Goal: Information Seeking & Learning: Learn about a topic

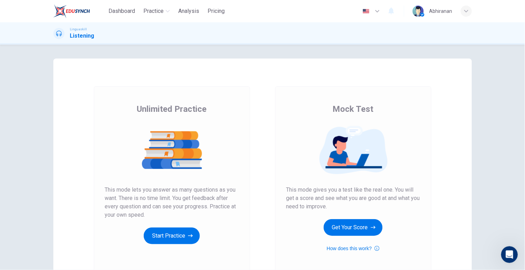
click at [358, 224] on button "Get Your Score" at bounding box center [353, 227] width 59 height 17
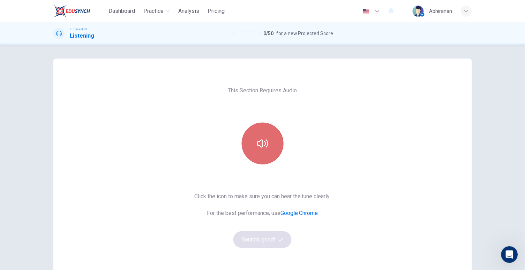
click at [263, 147] on icon "button" at bounding box center [262, 144] width 11 height 8
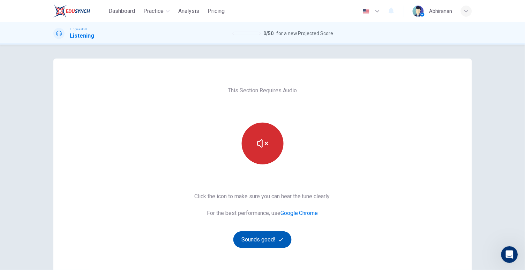
click at [260, 236] on button "Sounds good!" at bounding box center [262, 240] width 59 height 17
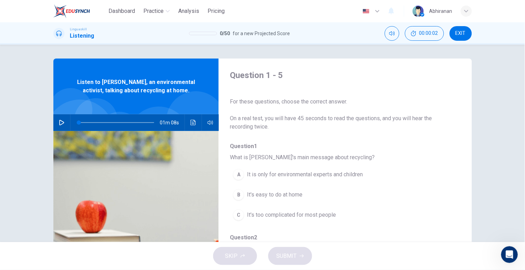
click at [62, 123] on icon "button" at bounding box center [62, 123] width 6 height 6
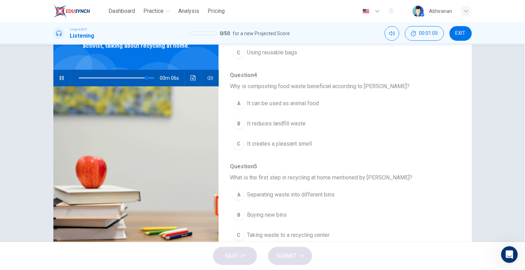
scroll to position [54, 0]
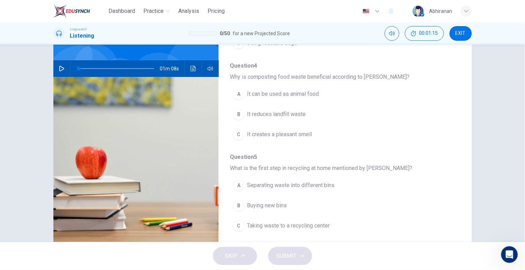
click at [61, 68] on icon "button" at bounding box center [62, 69] width 6 height 6
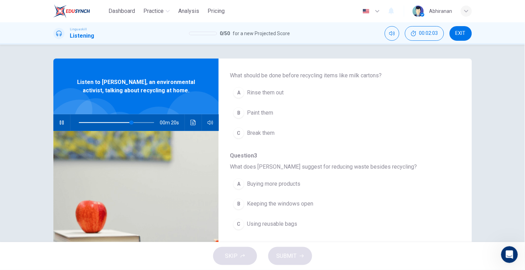
scroll to position [175, 0]
click at [239, 220] on div "C" at bounding box center [238, 222] width 11 height 11
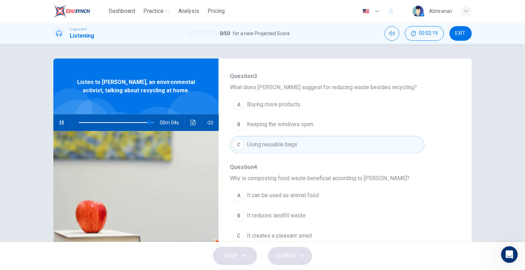
scroll to position [300, 0]
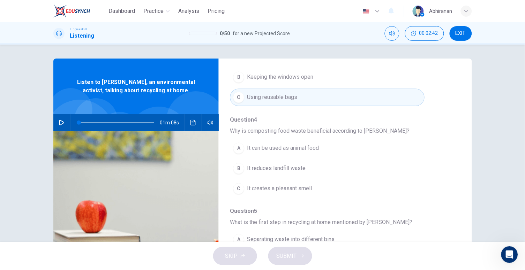
click at [62, 125] on icon "button" at bounding box center [62, 123] width 6 height 6
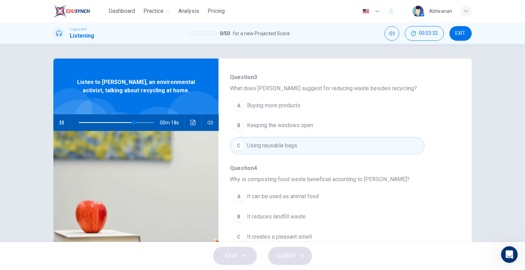
scroll to position [254, 0]
click at [235, 210] on div "B" at bounding box center [238, 215] width 11 height 11
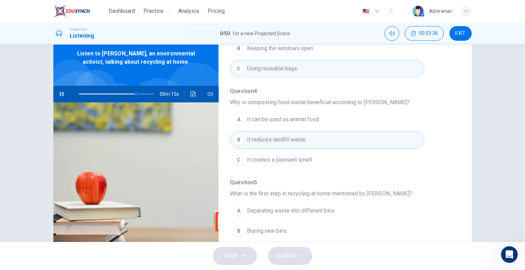
scroll to position [68, 0]
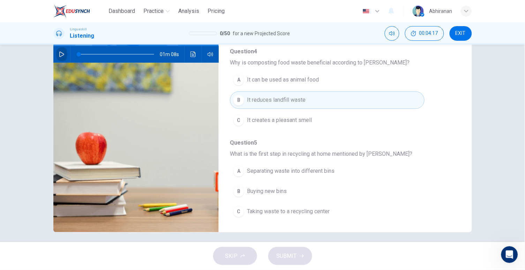
click at [59, 53] on icon "button" at bounding box center [62, 55] width 6 height 6
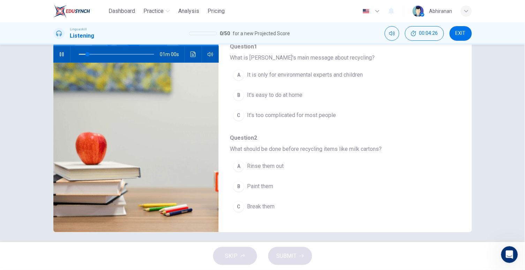
scroll to position [30, 0]
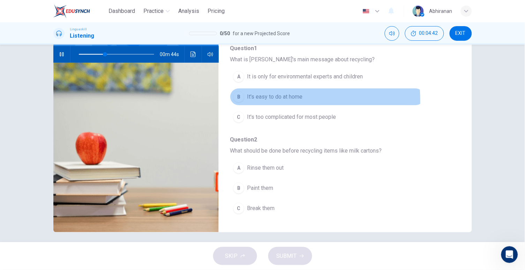
click at [241, 99] on button "B It's easy to do at home" at bounding box center [327, 96] width 194 height 17
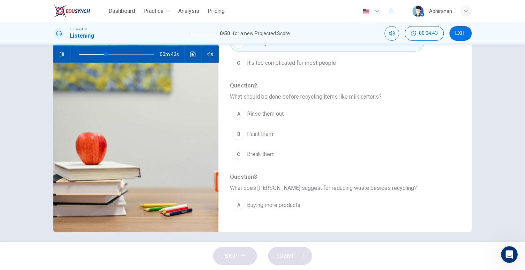
scroll to position [85, 0]
click at [254, 116] on button "A Rinse them out" at bounding box center [327, 112] width 194 height 17
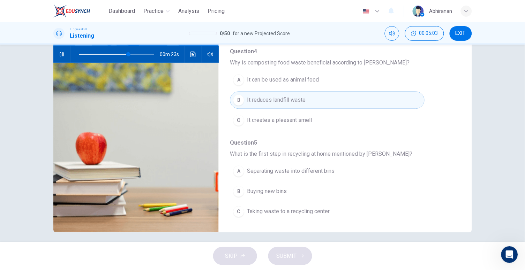
scroll to position [73, 0]
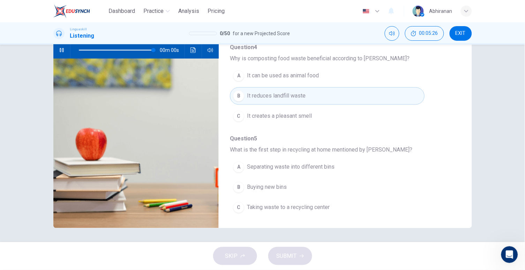
type input "0"
click at [248, 206] on span "Taking waste to a recycling center" at bounding box center [288, 208] width 83 height 8
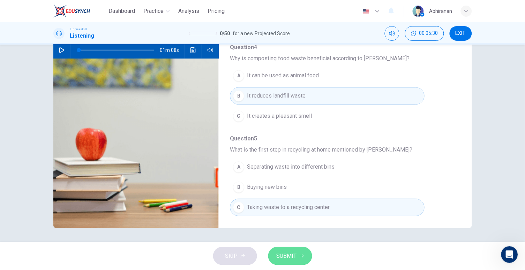
click at [278, 255] on span "SUBMIT" at bounding box center [287, 257] width 20 height 10
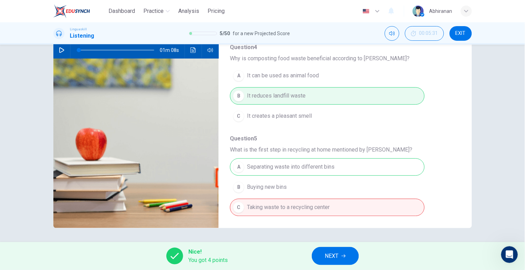
click at [334, 254] on span "NEXT" at bounding box center [332, 257] width 14 height 10
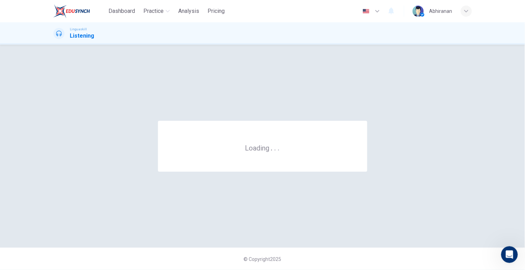
scroll to position [0, 0]
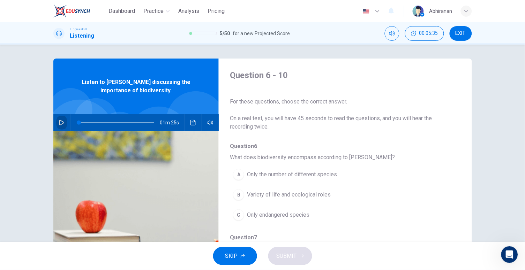
click at [56, 121] on button "button" at bounding box center [61, 122] width 11 height 17
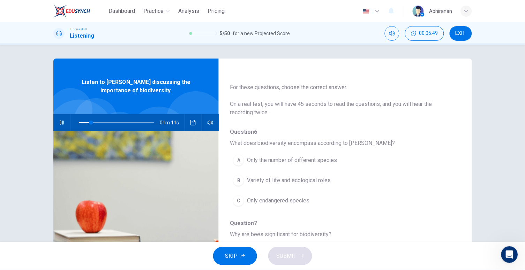
scroll to position [26, 0]
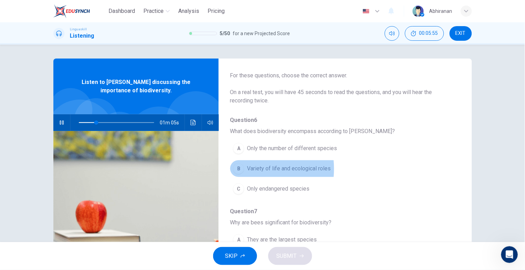
click at [236, 168] on div "B" at bounding box center [238, 168] width 11 height 11
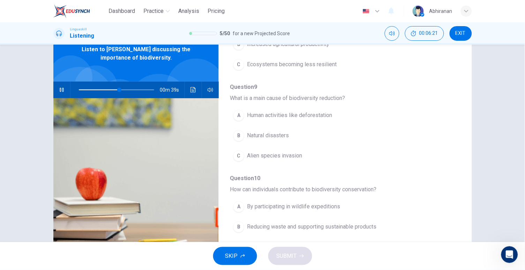
scroll to position [73, 0]
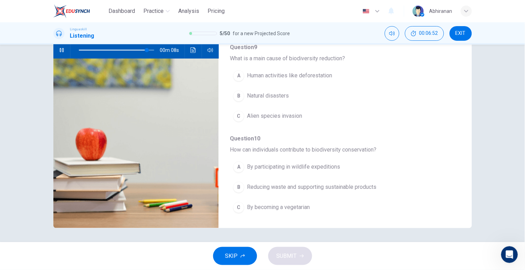
click at [244, 187] on button "B Reducing waste and supporting sustainable products" at bounding box center [327, 187] width 194 height 17
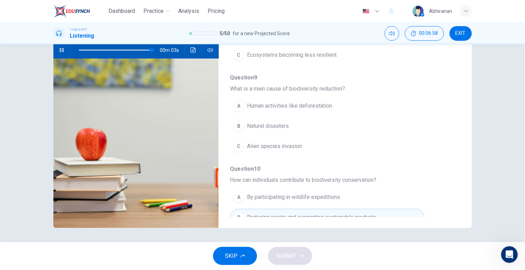
scroll to position [256, 0]
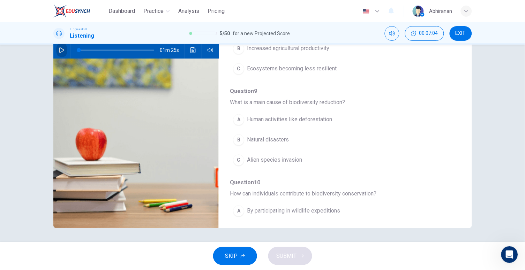
click at [56, 50] on button "button" at bounding box center [61, 50] width 11 height 17
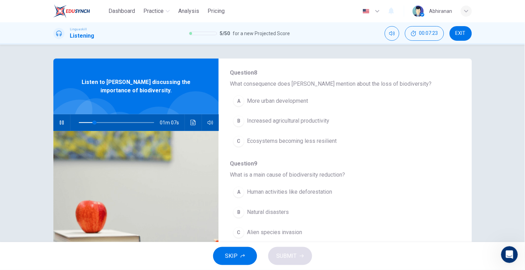
click at [234, 118] on div "B" at bounding box center [238, 121] width 11 height 11
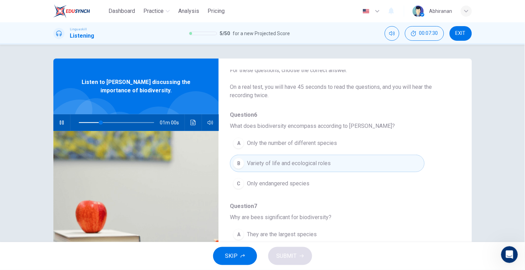
scroll to position [120, 0]
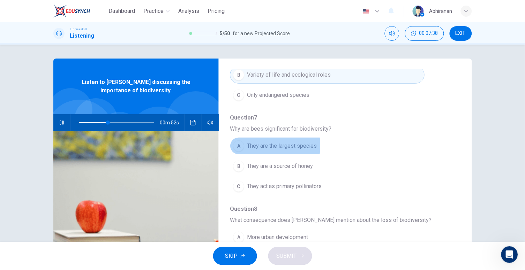
click at [241, 145] on div "A" at bounding box center [238, 146] width 11 height 11
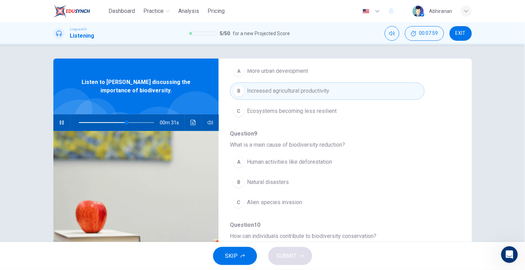
scroll to position [294, 0]
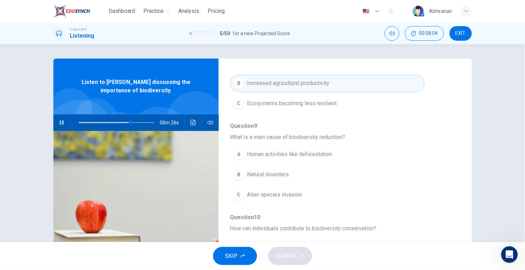
click at [245, 154] on button "A Human activities like deforestation" at bounding box center [327, 154] width 194 height 17
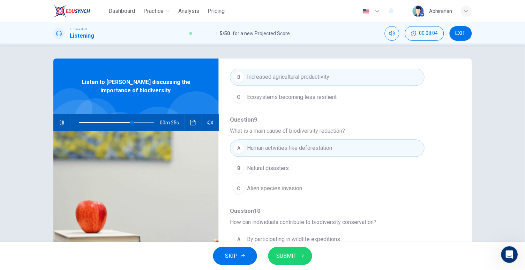
scroll to position [64, 0]
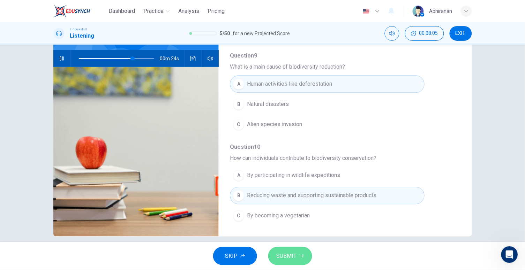
click at [284, 257] on span "SUBMIT" at bounding box center [287, 257] width 20 height 10
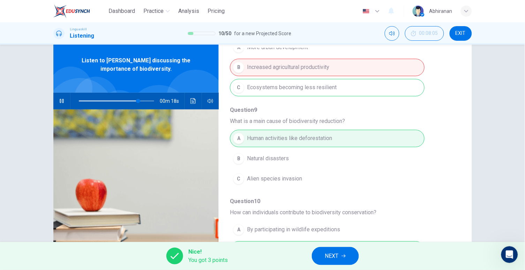
scroll to position [287, 0]
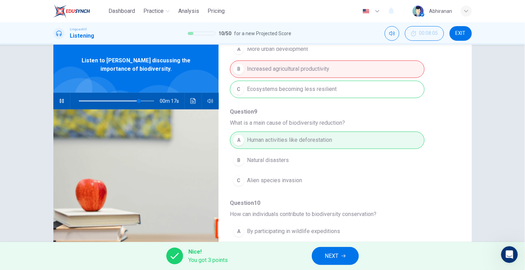
type input "81"
click at [327, 257] on span "NEXT" at bounding box center [332, 257] width 14 height 10
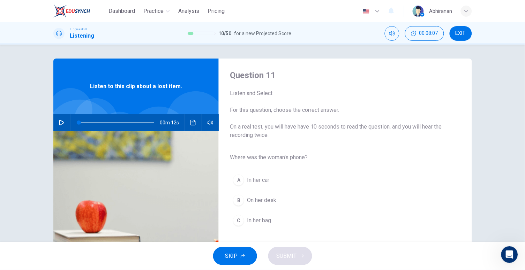
click at [61, 120] on icon "button" at bounding box center [62, 123] width 6 height 6
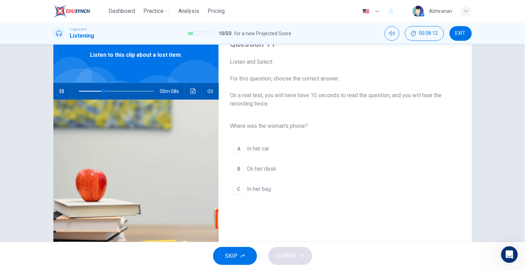
scroll to position [33, 0]
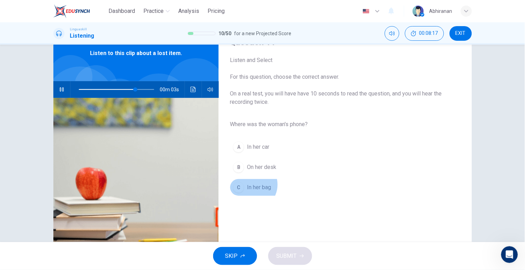
click at [250, 184] on span "In her bag" at bounding box center [259, 188] width 24 height 8
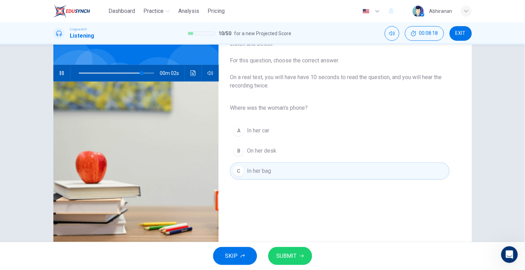
scroll to position [73, 0]
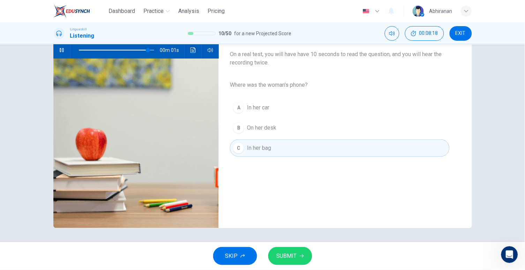
click at [283, 252] on span "SUBMIT" at bounding box center [287, 257] width 20 height 10
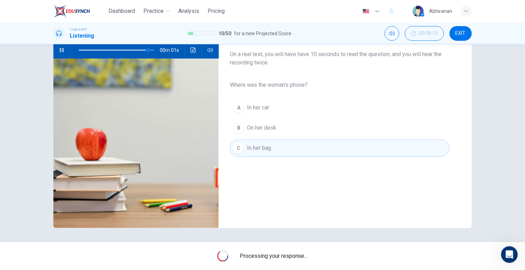
type input "0"
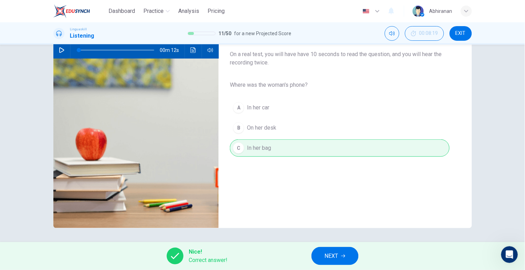
click at [336, 255] on span "NEXT" at bounding box center [332, 257] width 14 height 10
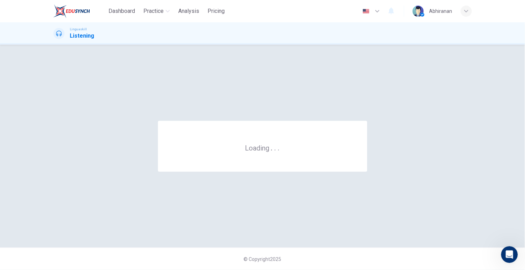
scroll to position [0, 0]
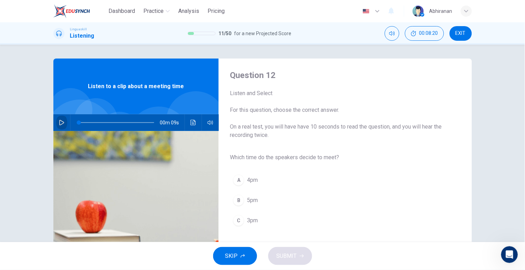
click at [56, 122] on button "button" at bounding box center [61, 122] width 11 height 17
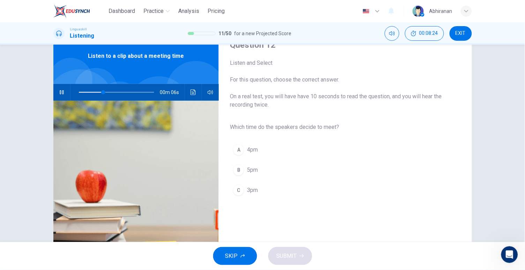
scroll to position [32, 0]
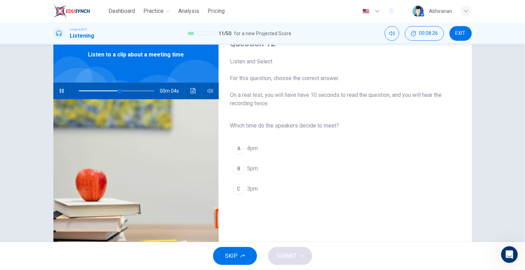
click at [251, 185] on span "3pm" at bounding box center [252, 189] width 11 height 8
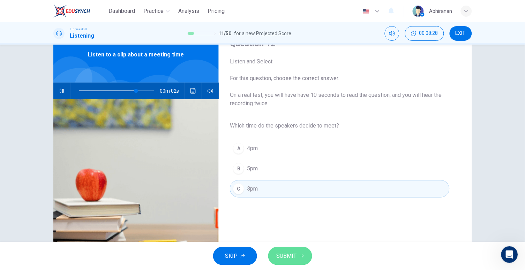
click at [293, 256] on span "SUBMIT" at bounding box center [287, 257] width 20 height 10
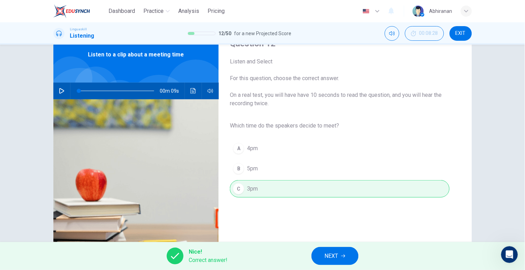
click at [332, 259] on span "NEXT" at bounding box center [332, 257] width 14 height 10
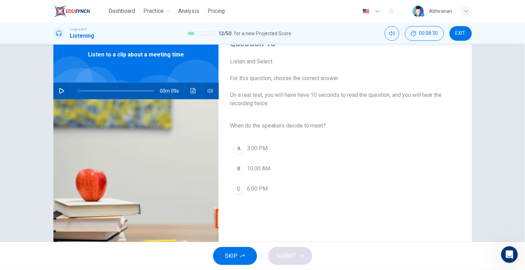
click at [60, 89] on icon "button" at bounding box center [61, 91] width 5 height 6
click at [247, 150] on span "3:00 PM" at bounding box center [257, 148] width 21 height 8
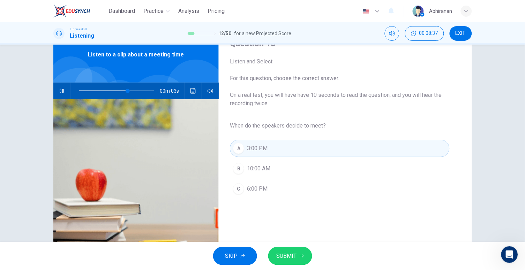
click at [280, 250] on button "SUBMIT" at bounding box center [290, 256] width 44 height 18
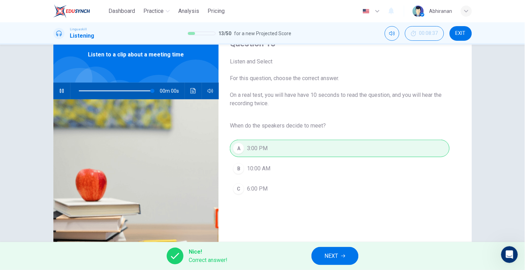
type input "0"
click at [326, 252] on span "NEXT" at bounding box center [332, 257] width 14 height 10
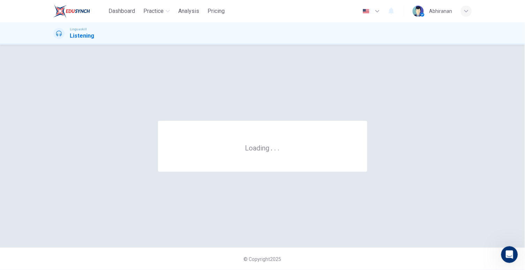
scroll to position [0, 0]
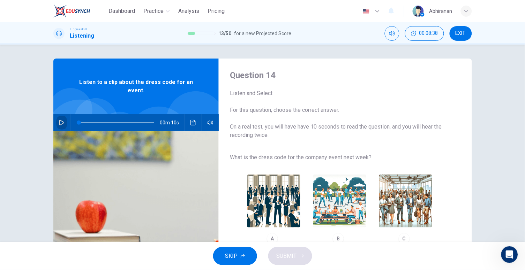
click at [59, 120] on icon "button" at bounding box center [62, 123] width 6 height 6
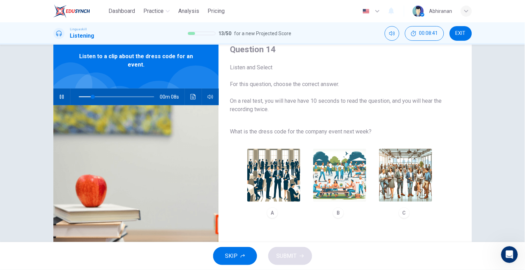
scroll to position [27, 0]
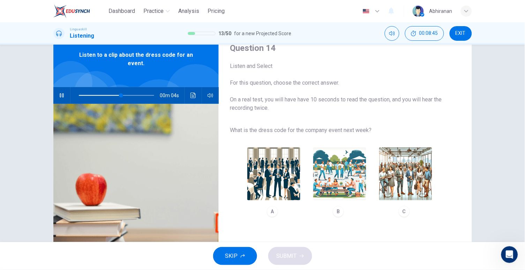
click at [269, 182] on img "button" at bounding box center [273, 174] width 53 height 53
click at [287, 255] on span "SUBMIT" at bounding box center [287, 257] width 20 height 10
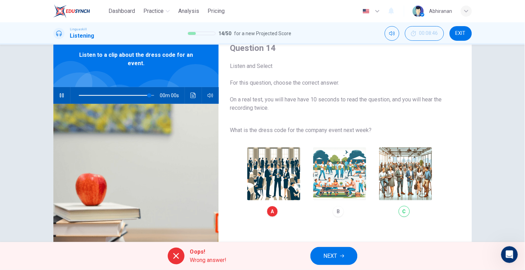
type input "0"
click at [342, 256] on icon "button" at bounding box center [342, 256] width 4 height 3
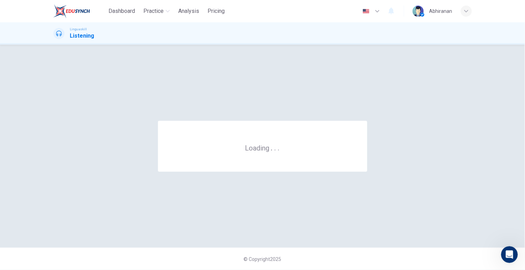
scroll to position [0, 0]
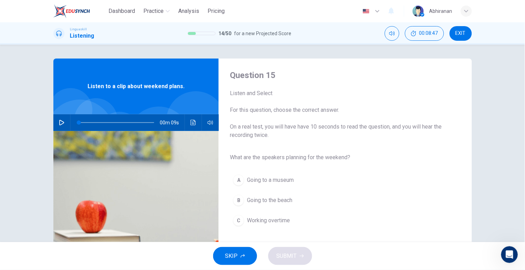
click at [59, 123] on icon "button" at bounding box center [62, 123] width 6 height 6
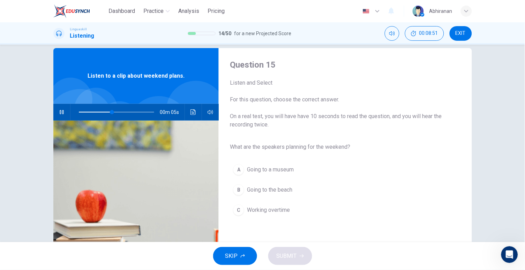
click at [247, 186] on span "Going to the beach" at bounding box center [269, 190] width 45 height 8
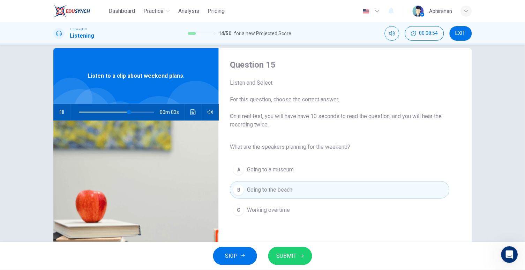
click at [290, 258] on span "SUBMIT" at bounding box center [287, 257] width 20 height 10
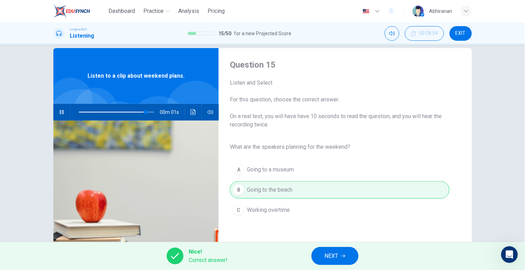
type input "0"
click at [331, 254] on span "NEXT" at bounding box center [332, 257] width 14 height 10
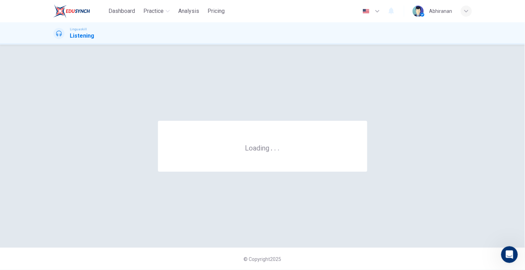
scroll to position [0, 0]
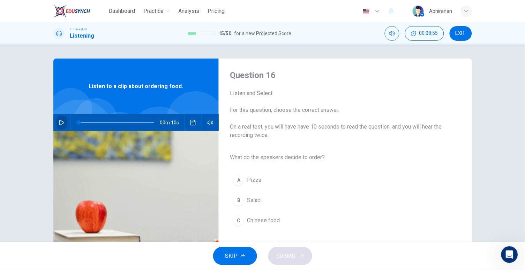
click at [56, 124] on button "button" at bounding box center [61, 122] width 11 height 17
click at [251, 200] on span "Salad" at bounding box center [254, 200] width 14 height 8
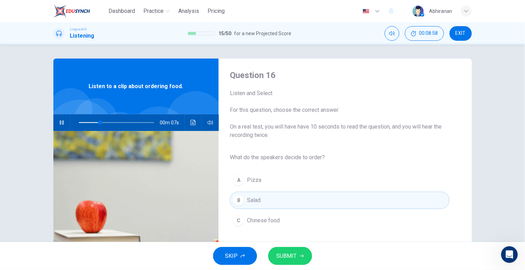
click at [292, 250] on button "SUBMIT" at bounding box center [290, 256] width 44 height 18
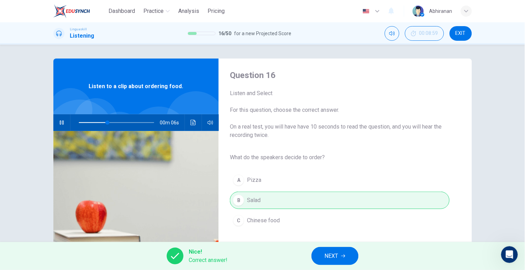
type input "47"
click at [343, 258] on icon "button" at bounding box center [343, 256] width 4 height 4
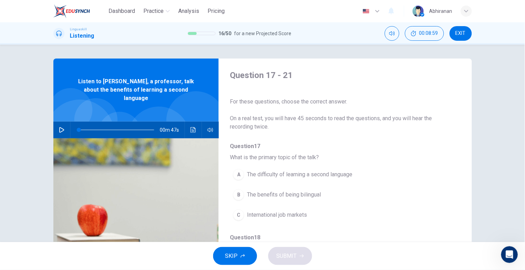
click at [62, 127] on icon "button" at bounding box center [62, 130] width 6 height 6
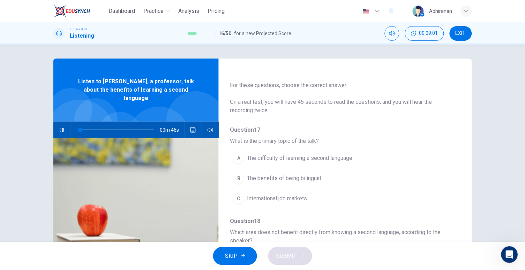
scroll to position [18, 0]
click at [261, 175] on span "The benefits of being bilingual" at bounding box center [284, 177] width 74 height 8
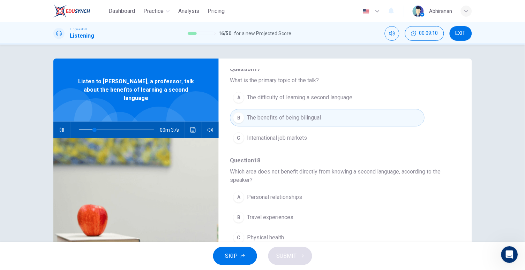
scroll to position [79, 0]
click at [280, 195] on span "Personal relationships" at bounding box center [274, 196] width 55 height 8
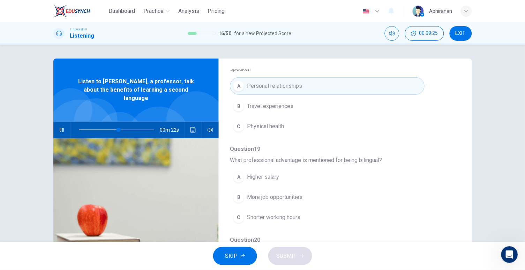
scroll to position [190, 0]
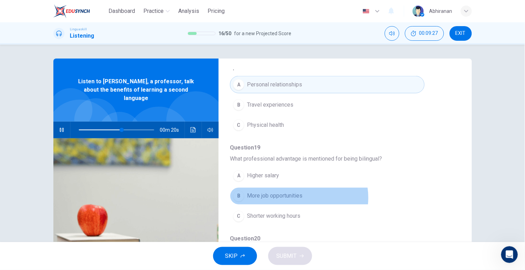
click at [297, 197] on span "More job opportunities" at bounding box center [274, 196] width 55 height 8
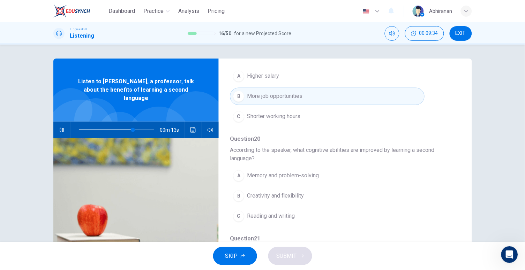
scroll to position [291, 0]
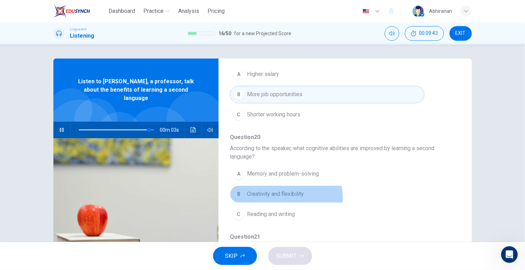
click at [284, 197] on span "Creativity and flexibility" at bounding box center [275, 195] width 57 height 8
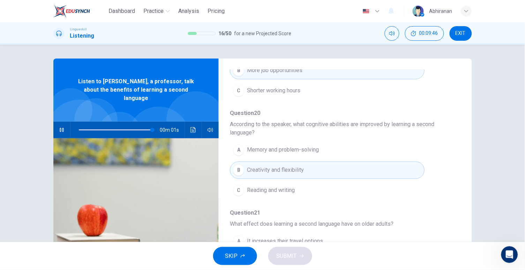
scroll to position [317, 0]
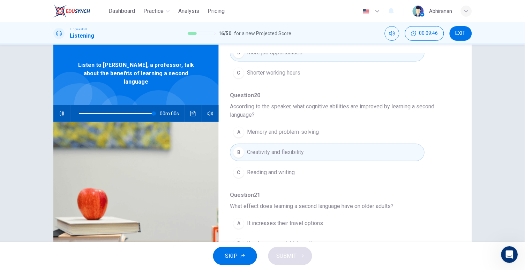
type input "0"
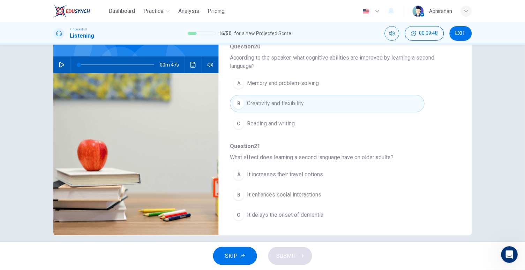
scroll to position [67, 0]
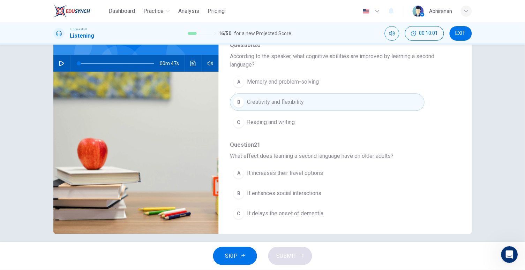
click at [252, 198] on button "B It enhances social interactions" at bounding box center [327, 193] width 194 height 17
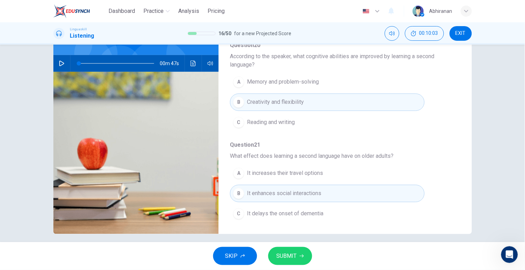
click at [282, 255] on span "SUBMIT" at bounding box center [287, 257] width 20 height 10
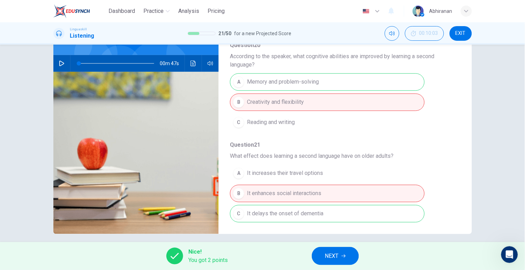
scroll to position [68, 0]
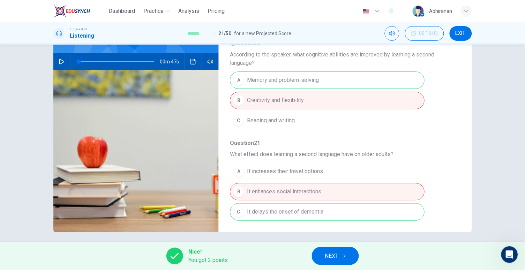
click at [344, 255] on icon "button" at bounding box center [344, 256] width 4 height 4
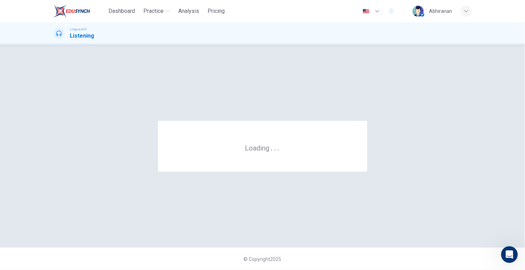
scroll to position [0, 0]
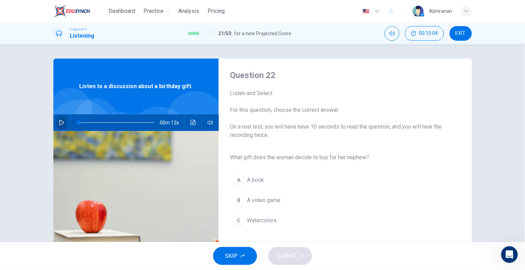
click at [59, 120] on icon "button" at bounding box center [62, 123] width 6 height 6
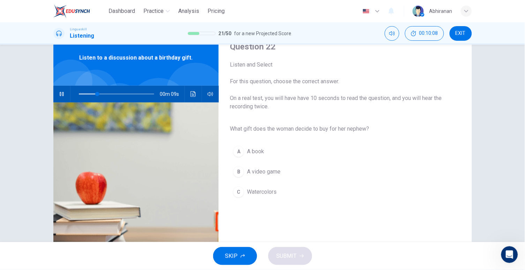
scroll to position [30, 0]
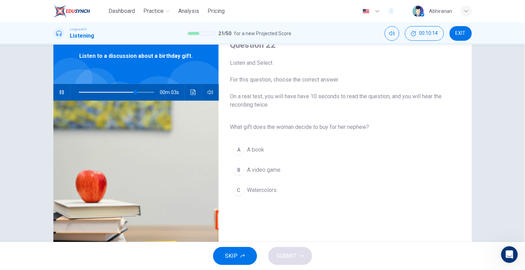
click at [247, 188] on span "Watercolors" at bounding box center [262, 190] width 30 height 8
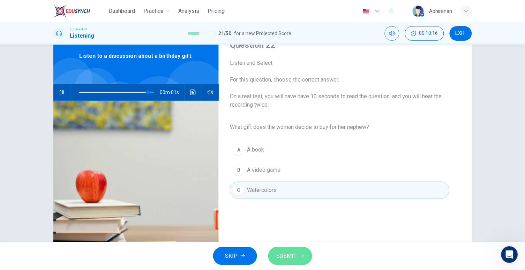
click at [289, 261] on span "SUBMIT" at bounding box center [287, 257] width 20 height 10
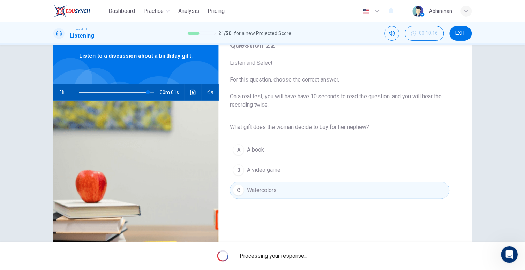
type input "0"
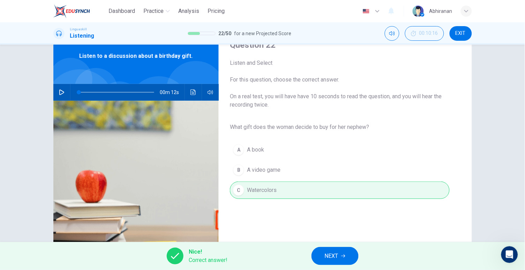
click at [323, 255] on button "NEXT" at bounding box center [335, 256] width 47 height 18
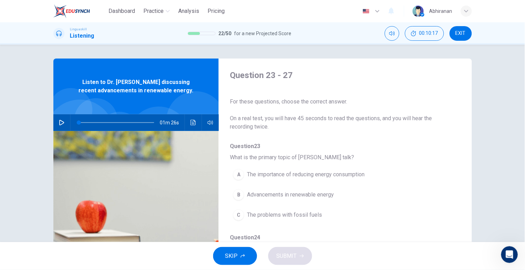
click at [63, 121] on icon "button" at bounding box center [62, 123] width 6 height 6
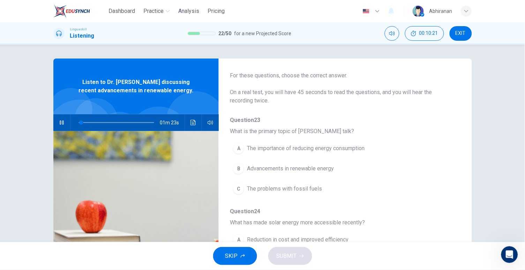
scroll to position [28, 0]
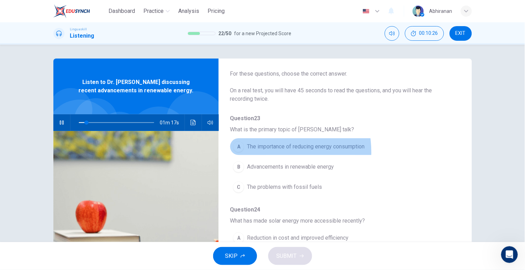
click at [259, 151] on button "A The importance of reducing energy consumption" at bounding box center [327, 146] width 194 height 17
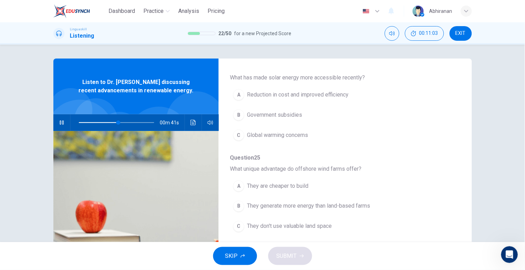
scroll to position [173, 0]
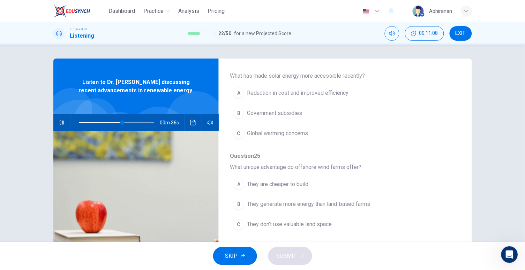
click at [254, 218] on button "C They don't use valuable land space" at bounding box center [327, 224] width 194 height 17
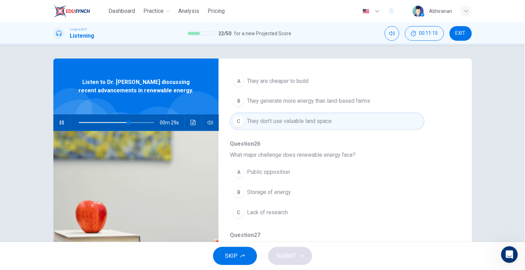
scroll to position [278, 0]
click at [254, 195] on button "B Storage of energy" at bounding box center [327, 191] width 194 height 17
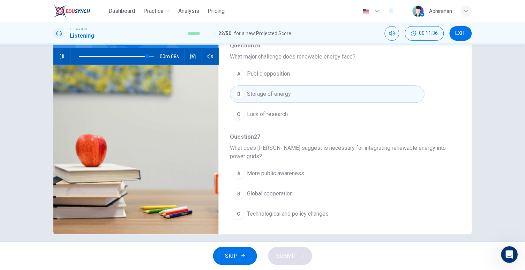
scroll to position [68, 0]
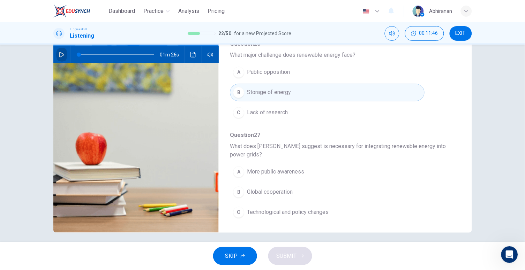
click at [61, 57] on icon "button" at bounding box center [62, 55] width 6 height 6
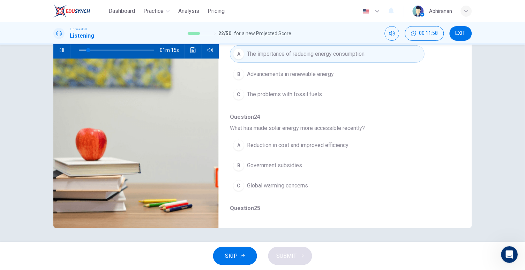
scroll to position [50, 0]
click at [242, 141] on button "A Reduction in cost and improved efficiency" at bounding box center [327, 143] width 194 height 17
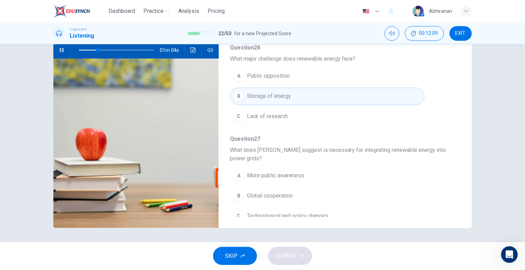
scroll to position [308, 0]
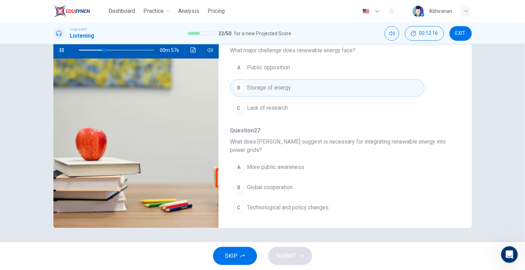
click at [261, 205] on span "Technological and policy changes" at bounding box center [288, 208] width 82 height 8
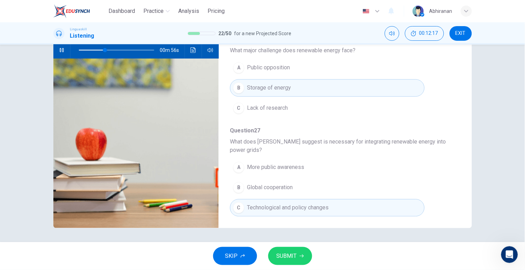
click at [286, 255] on span "SUBMIT" at bounding box center [287, 257] width 20 height 10
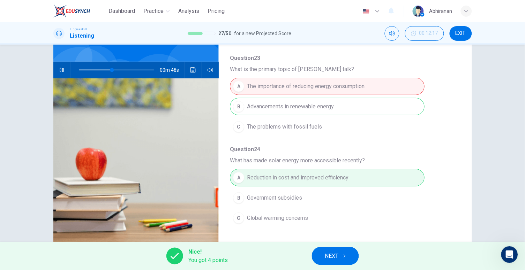
scroll to position [52, 0]
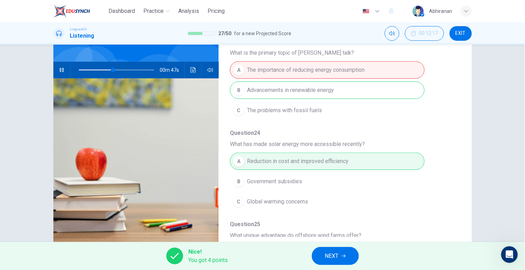
type input "46"
click at [342, 251] on button "NEXT" at bounding box center [335, 256] width 47 height 18
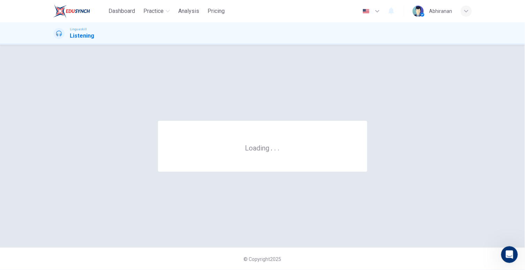
scroll to position [0, 0]
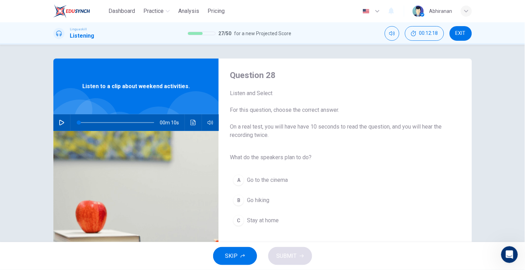
click at [59, 122] on icon "button" at bounding box center [61, 123] width 5 height 6
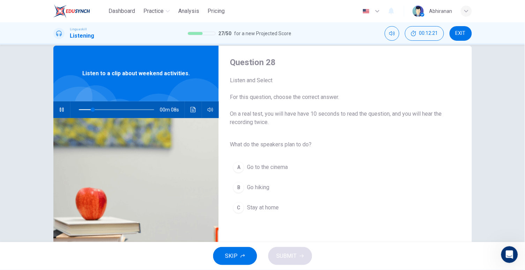
scroll to position [19, 0]
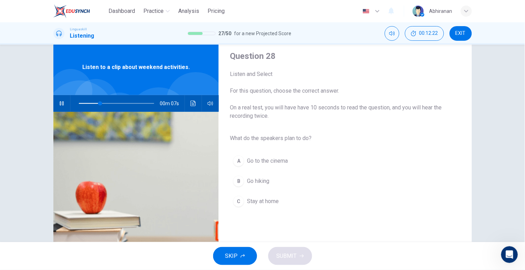
click at [248, 180] on span "Go hiking" at bounding box center [258, 181] width 22 height 8
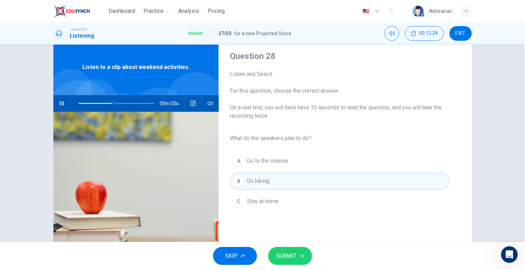
click at [289, 254] on span "SUBMIT" at bounding box center [287, 257] width 20 height 10
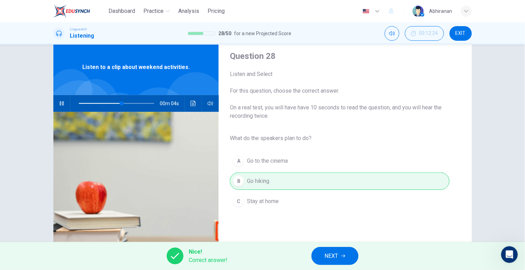
type input "66"
click at [325, 255] on span "NEXT" at bounding box center [332, 257] width 14 height 10
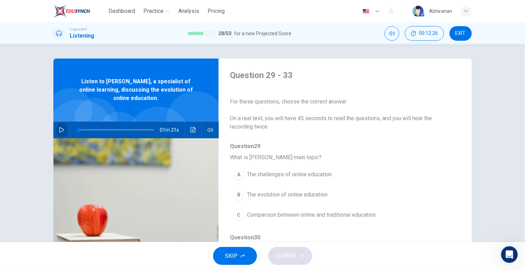
click at [59, 129] on icon "button" at bounding box center [62, 130] width 6 height 6
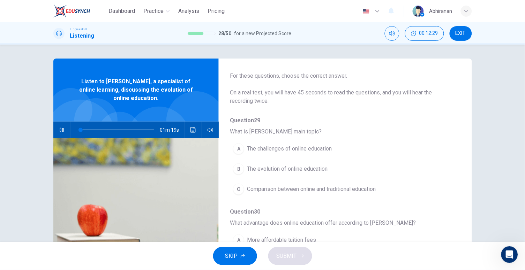
scroll to position [27, 0]
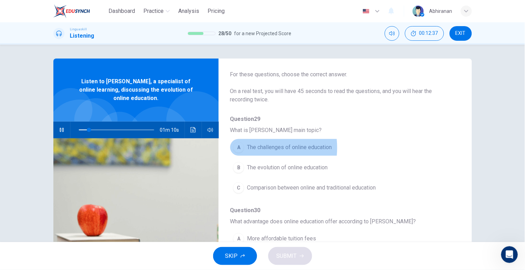
click at [248, 147] on span "The challenges of online education" at bounding box center [289, 147] width 85 height 8
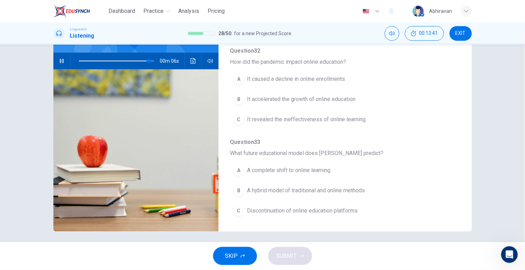
scroll to position [73, 0]
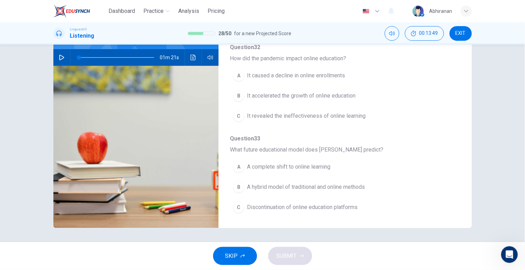
click at [59, 59] on icon "button" at bounding box center [61, 58] width 5 height 6
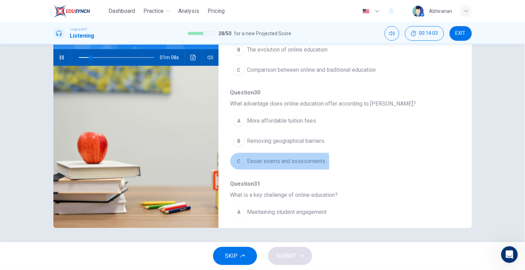
click at [247, 162] on span "Easier exams and assessments" at bounding box center [286, 161] width 79 height 8
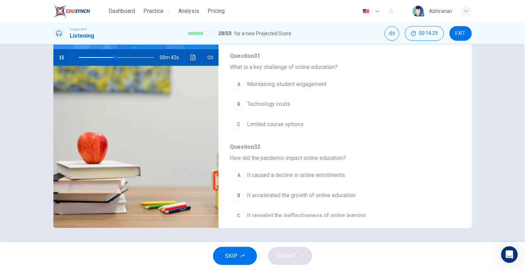
scroll to position [202, 0]
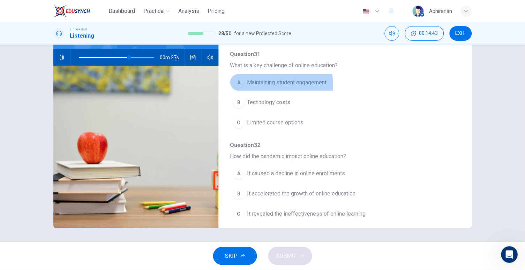
click at [249, 85] on span "Maintaining student engagement" at bounding box center [287, 83] width 80 height 8
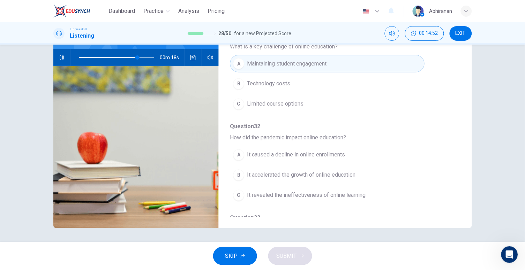
scroll to position [226, 0]
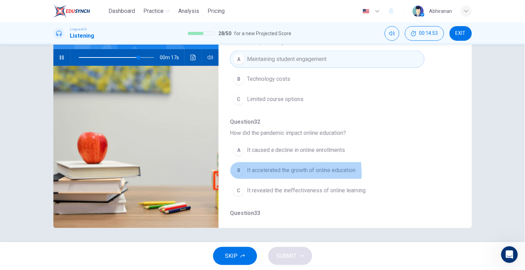
click at [245, 174] on button "B It accelerated the growth of online education" at bounding box center [327, 170] width 194 height 17
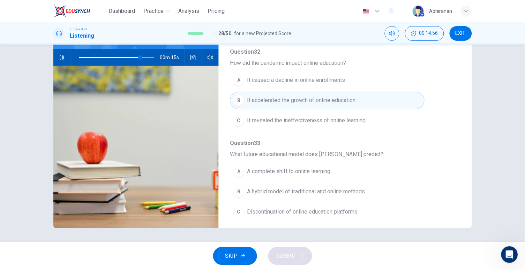
scroll to position [300, 0]
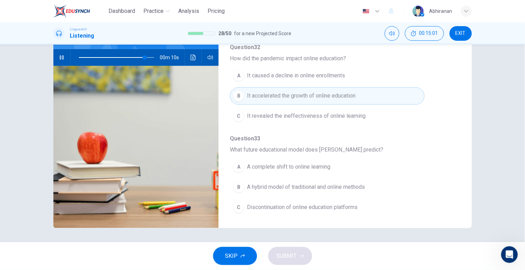
click at [255, 191] on button "B A hybrid model of traditional and online methods" at bounding box center [327, 187] width 194 height 17
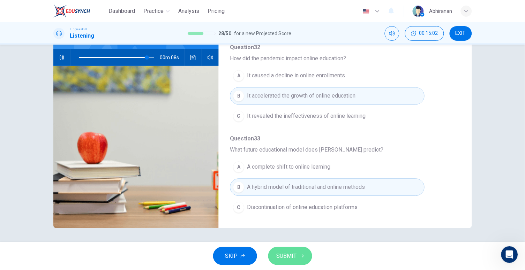
click at [278, 261] on button "SUBMIT" at bounding box center [290, 256] width 44 height 18
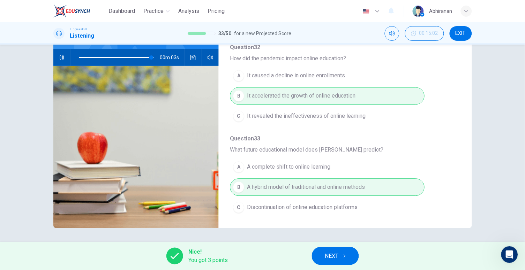
scroll to position [65, 0]
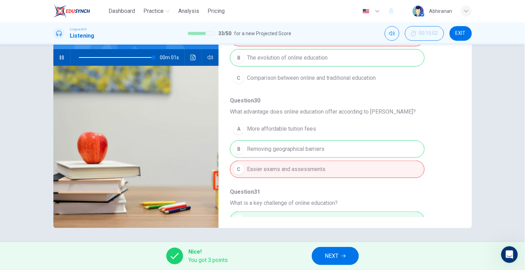
type input "0"
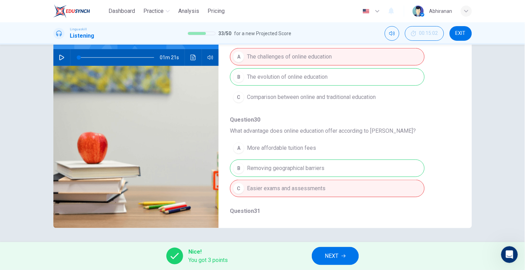
click at [332, 241] on div "Question 29 - 33 For these questions, choose the correct answer. On a real test…" at bounding box center [262, 144] width 525 height 198
click at [329, 250] on button "NEXT" at bounding box center [335, 256] width 47 height 18
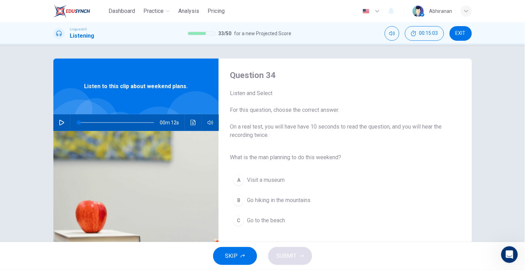
click at [61, 121] on icon "button" at bounding box center [61, 123] width 5 height 6
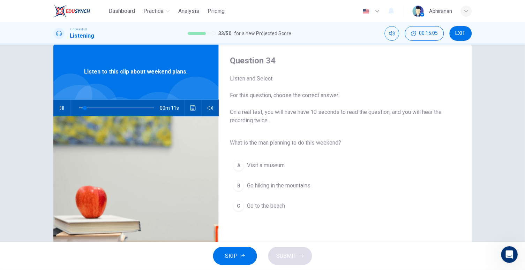
scroll to position [25, 0]
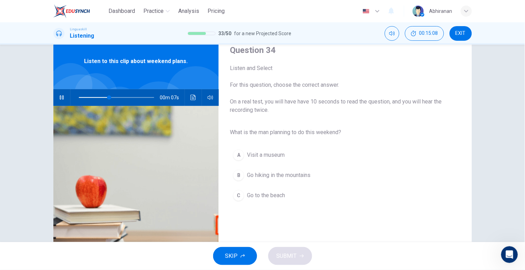
click at [265, 177] on span "Go hiking in the mountains" at bounding box center [279, 175] width 64 height 8
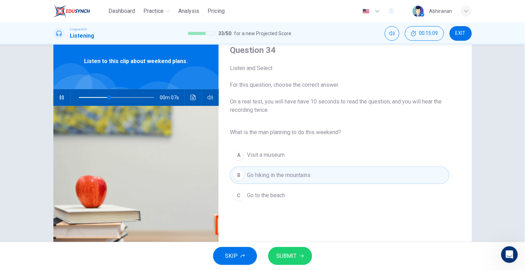
click at [287, 253] on span "SUBMIT" at bounding box center [287, 257] width 20 height 10
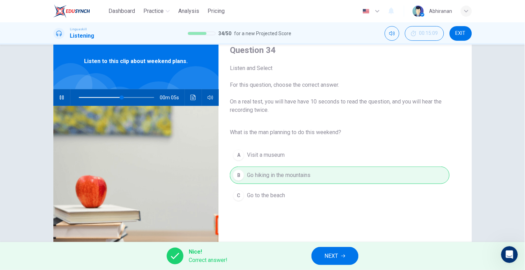
type input "65"
click at [328, 250] on button "NEXT" at bounding box center [335, 256] width 47 height 18
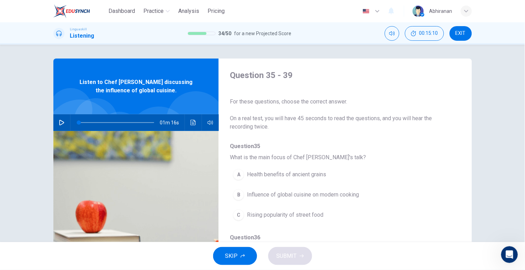
click at [55, 113] on div at bounding box center [79, 134] width 69 height 69
click at [59, 121] on icon "button" at bounding box center [61, 123] width 5 height 6
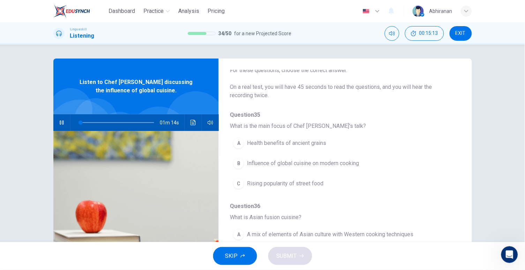
scroll to position [33, 0]
click at [318, 159] on span "Influence of global cuisine on modern cooking" at bounding box center [303, 162] width 112 height 8
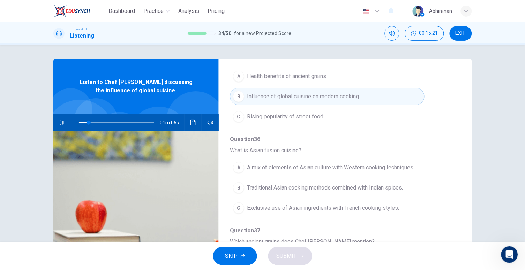
scroll to position [103, 0]
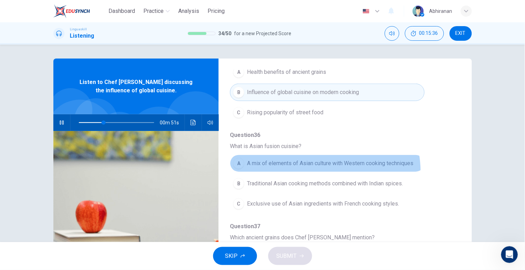
click at [315, 171] on button "A A mix of elements of Asian culture with Western cooking techniques" at bounding box center [327, 163] width 194 height 17
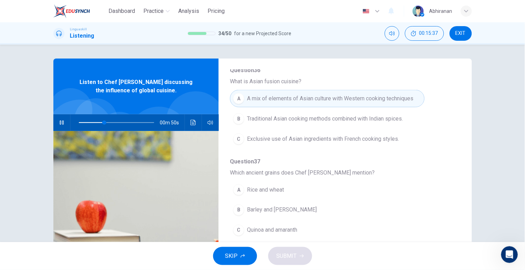
scroll to position [179, 0]
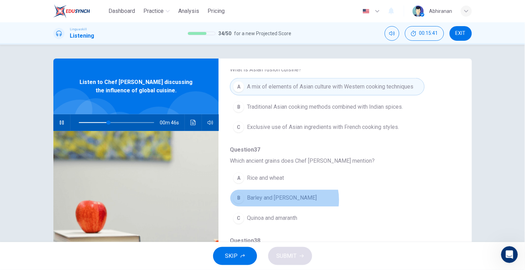
click at [282, 200] on span "Barley and [PERSON_NAME]" at bounding box center [282, 198] width 70 height 8
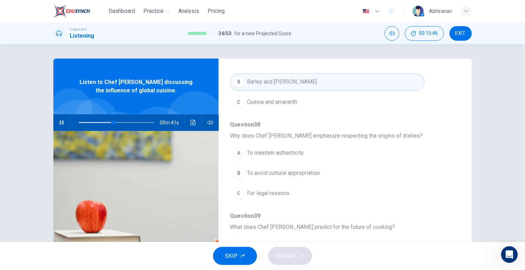
scroll to position [297, 0]
click at [288, 177] on button "B To avoid cultural appropriation" at bounding box center [327, 172] width 194 height 17
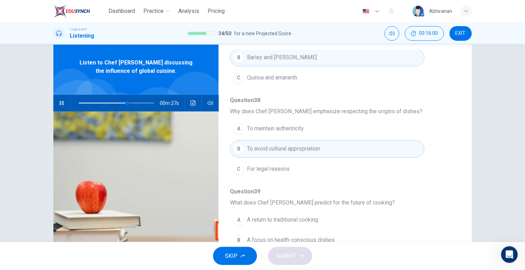
scroll to position [73, 0]
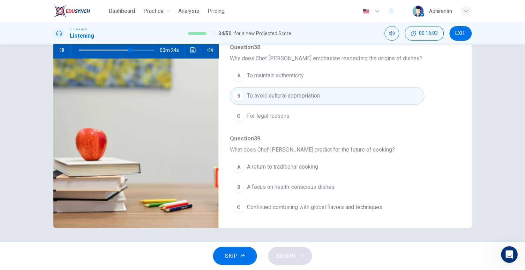
click at [322, 209] on span "Continued combining with global flavors and techniques" at bounding box center [314, 208] width 135 height 8
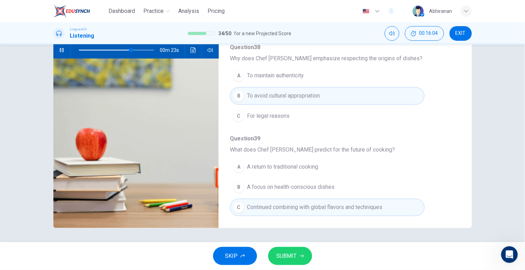
click at [307, 246] on div "SKIP SUBMIT" at bounding box center [262, 257] width 525 height 28
click at [283, 260] on span "SUBMIT" at bounding box center [287, 257] width 20 height 10
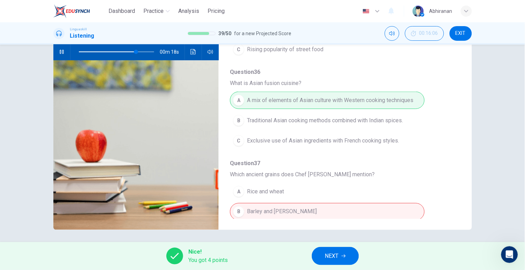
scroll to position [158, 0]
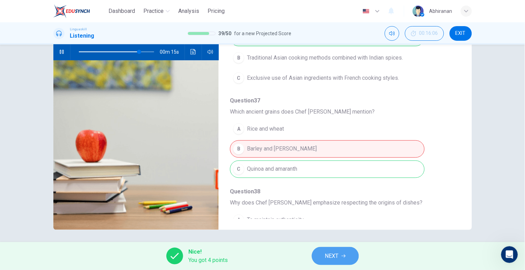
type input "81"
click at [329, 253] on span "NEXT" at bounding box center [332, 257] width 14 height 10
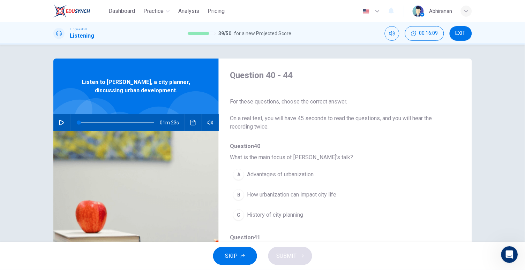
click at [59, 118] on button "button" at bounding box center [61, 122] width 11 height 17
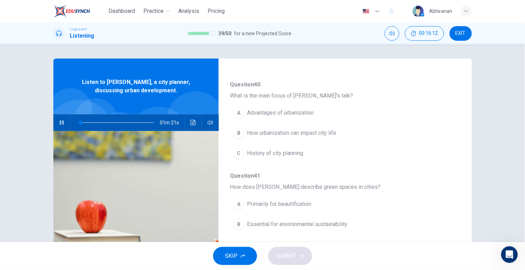
scroll to position [59, 0]
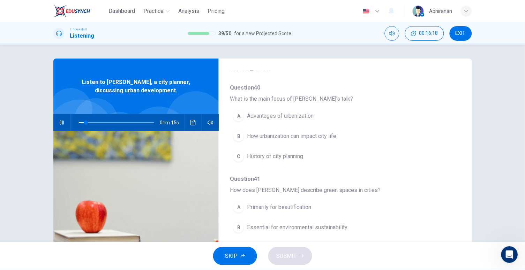
click at [271, 119] on span "Advantages of urbanization" at bounding box center [280, 116] width 67 height 8
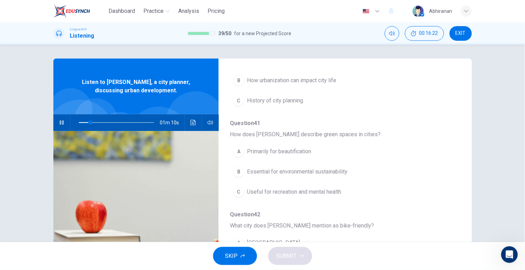
scroll to position [116, 0]
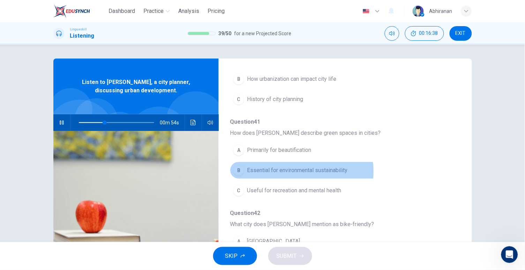
click at [300, 171] on span "Essential for environmental sustainability" at bounding box center [297, 170] width 100 height 8
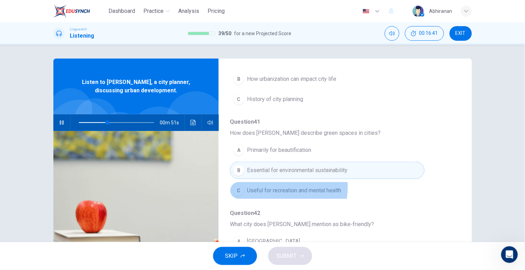
click at [274, 187] on span "Useful for recreation and mental health" at bounding box center [294, 191] width 94 height 8
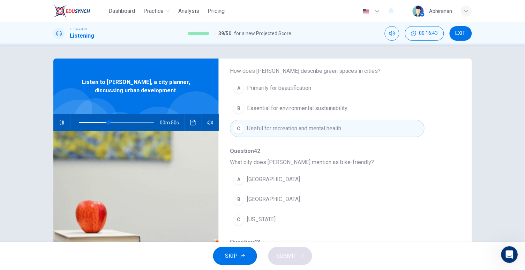
scroll to position [180, 0]
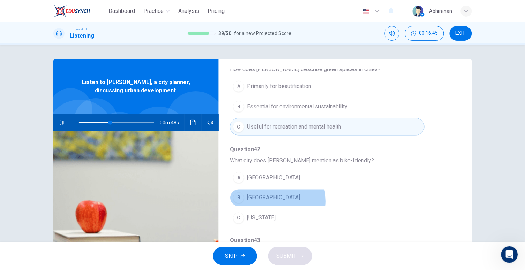
click at [275, 201] on span "[GEOGRAPHIC_DATA]" at bounding box center [273, 198] width 53 height 8
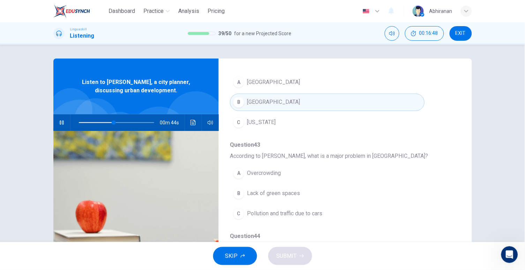
scroll to position [277, 0]
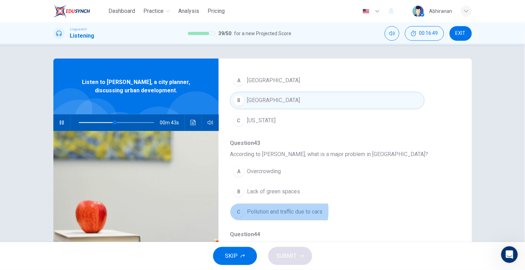
click at [275, 211] on span "Pollution and traffic due to cars" at bounding box center [284, 212] width 75 height 8
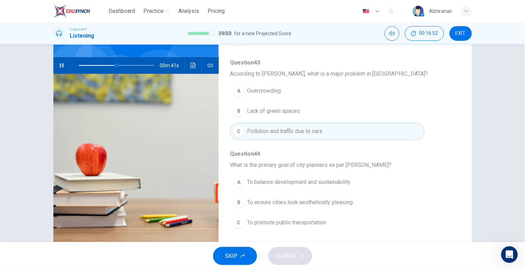
scroll to position [72, 0]
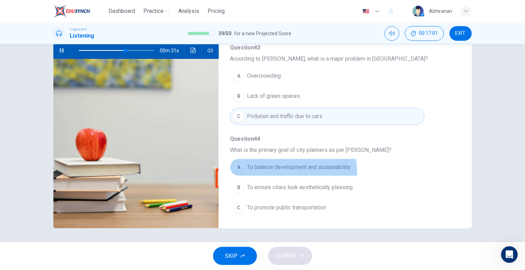
click at [277, 171] on button "A To balance development and sustainability" at bounding box center [327, 167] width 194 height 17
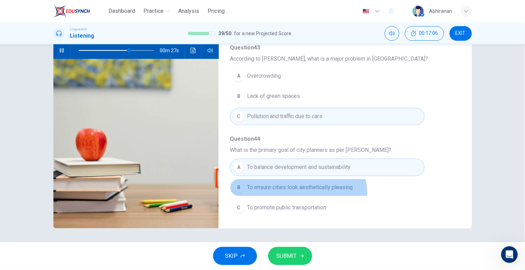
click at [296, 194] on button "B To ensure cities look aesthetically pleasing" at bounding box center [327, 187] width 194 height 17
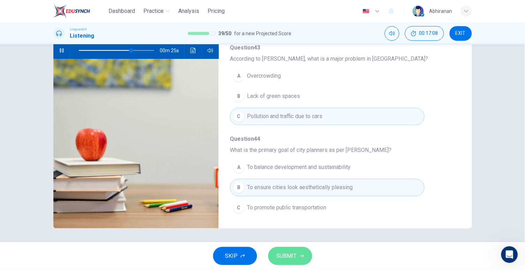
click at [291, 256] on span "SUBMIT" at bounding box center [287, 257] width 20 height 10
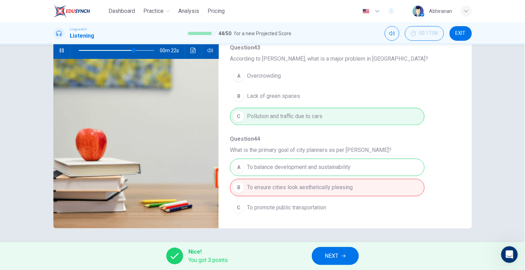
type input "74"
click at [327, 252] on span "NEXT" at bounding box center [332, 257] width 14 height 10
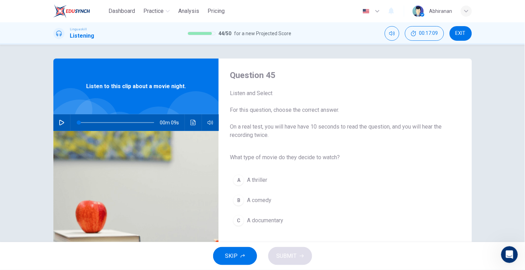
click at [60, 120] on icon "button" at bounding box center [62, 123] width 6 height 6
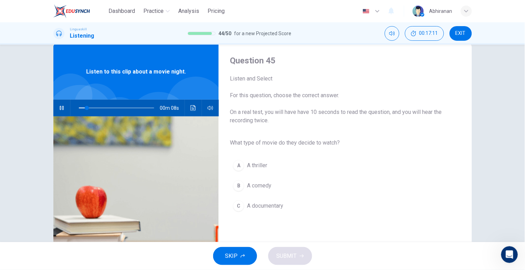
scroll to position [16, 0]
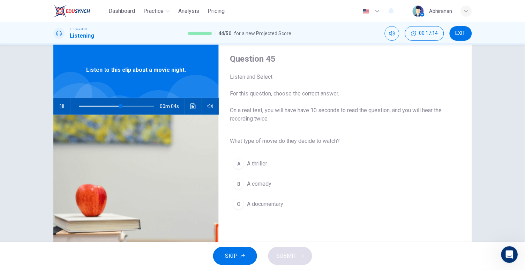
click at [261, 185] on span "A comedy" at bounding box center [259, 184] width 24 height 8
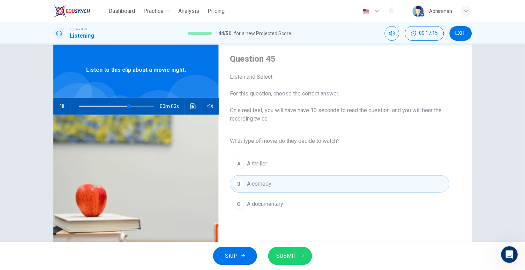
click at [297, 258] on button "SUBMIT" at bounding box center [290, 256] width 44 height 18
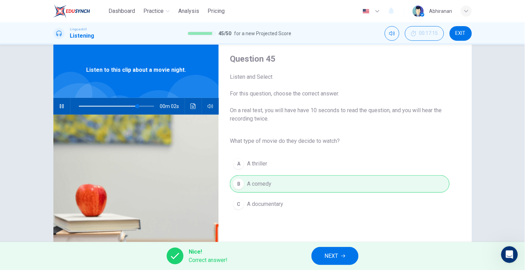
type input "89"
click at [342, 255] on icon "button" at bounding box center [343, 256] width 4 height 4
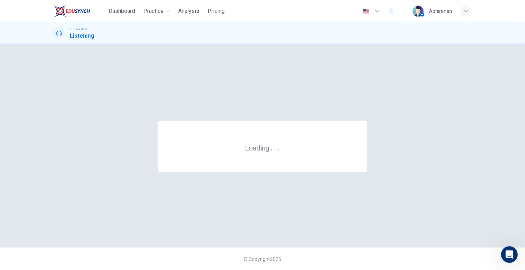
scroll to position [0, 0]
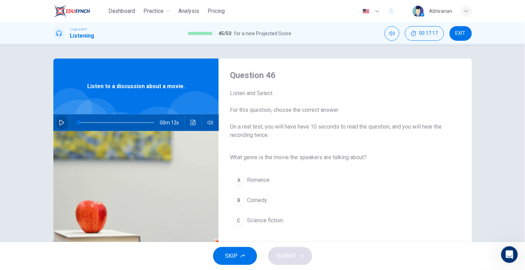
click at [56, 119] on button "button" at bounding box center [61, 122] width 11 height 17
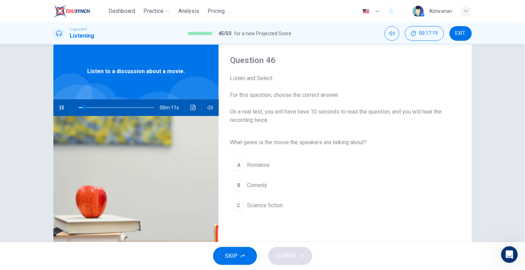
scroll to position [17, 0]
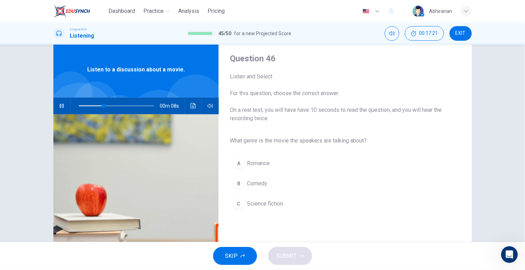
click at [273, 168] on div "A Romance B Comedy C Science fiction" at bounding box center [339, 184] width 219 height 61
click at [264, 164] on span "Romance" at bounding box center [258, 163] width 23 height 8
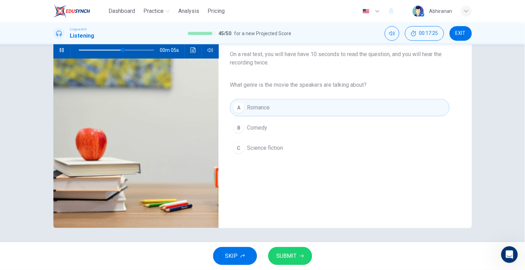
scroll to position [0, 0]
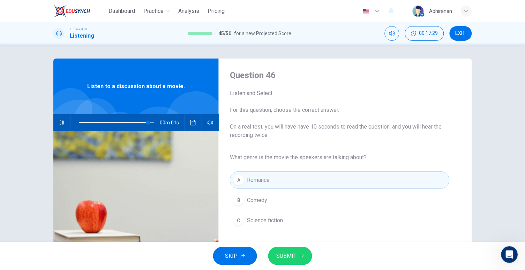
type input "0"
click at [264, 221] on span "Science fiction" at bounding box center [265, 221] width 36 height 8
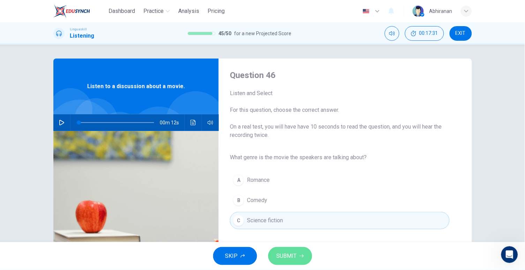
click at [287, 250] on button "SUBMIT" at bounding box center [290, 256] width 44 height 18
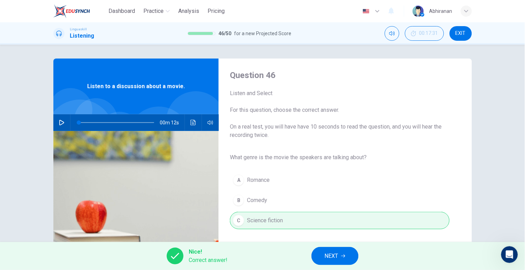
click at [325, 251] on button "NEXT" at bounding box center [335, 256] width 47 height 18
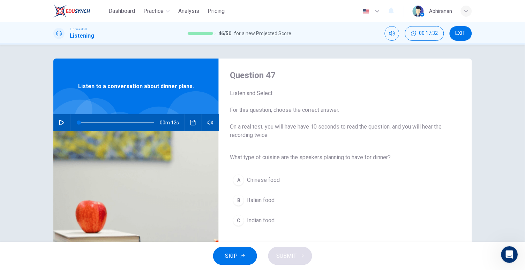
click at [59, 124] on icon "button" at bounding box center [62, 123] width 6 height 6
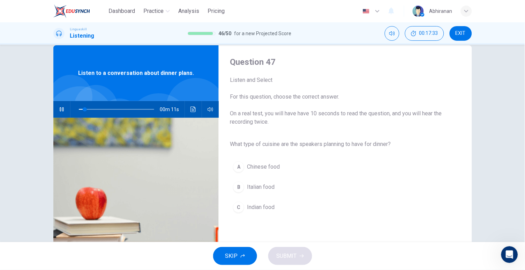
scroll to position [15, 0]
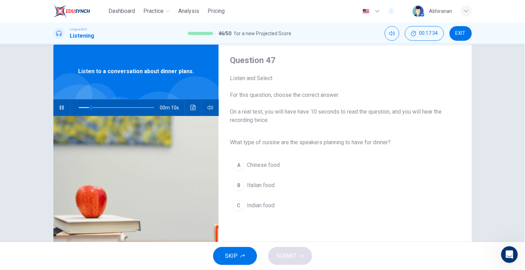
click at [271, 187] on span "Italian food" at bounding box center [261, 185] width 28 height 8
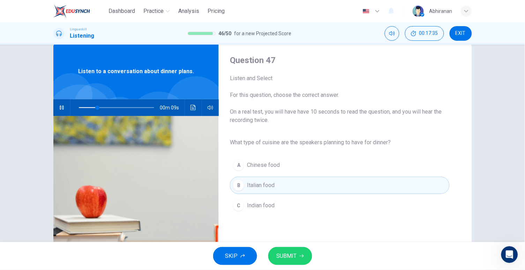
click at [293, 256] on span "SUBMIT" at bounding box center [287, 257] width 20 height 10
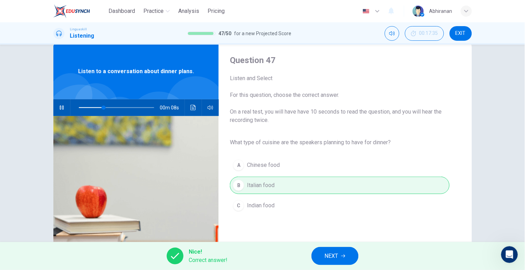
type input "41"
click at [338, 255] on button "NEXT" at bounding box center [335, 256] width 47 height 18
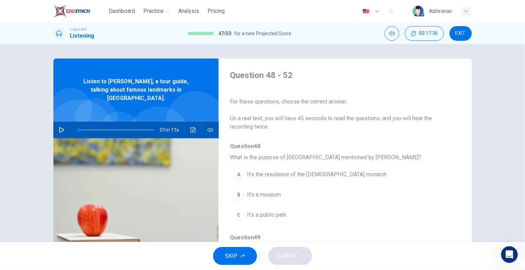
click at [56, 123] on button "button" at bounding box center [61, 130] width 11 height 17
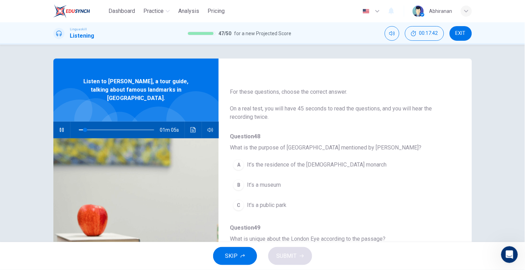
scroll to position [11, 0]
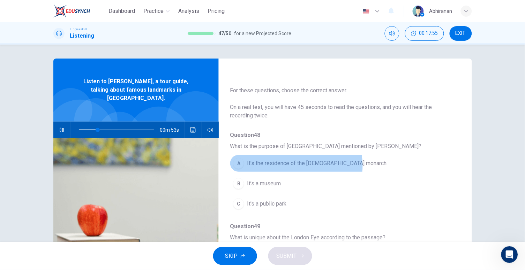
click at [294, 165] on span "It’s the residence of the [DEMOGRAPHIC_DATA] monarch" at bounding box center [317, 163] width 140 height 8
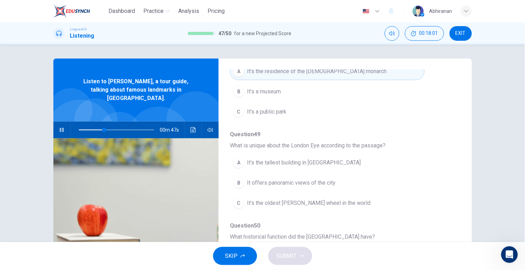
scroll to position [105, 0]
click at [270, 187] on button "B It offers panoramic views of the city" at bounding box center [327, 181] width 194 height 17
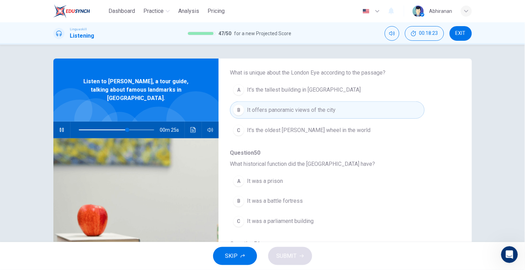
scroll to position [178, 0]
click at [266, 217] on span "It was a parliament building" at bounding box center [280, 220] width 67 height 8
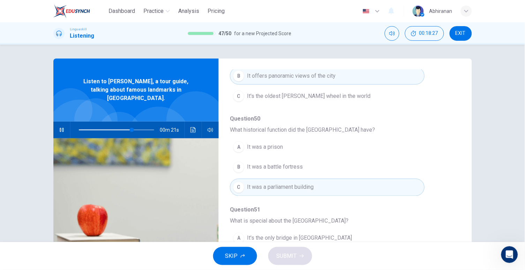
scroll to position [300, 0]
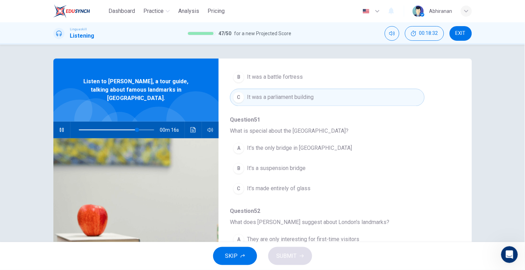
click at [282, 150] on span "It's the only bridge in [GEOGRAPHIC_DATA]" at bounding box center [299, 148] width 105 height 8
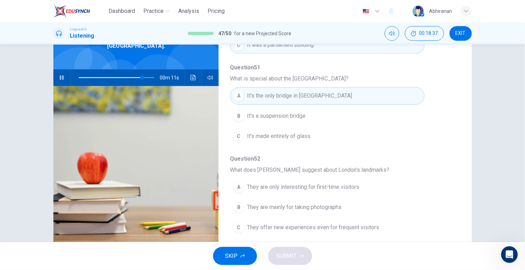
scroll to position [54, 0]
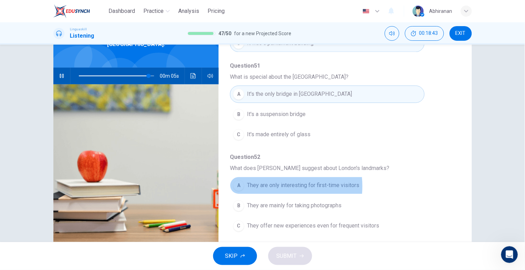
click at [268, 186] on span "They are only interesting for first-time visitors" at bounding box center [303, 186] width 112 height 8
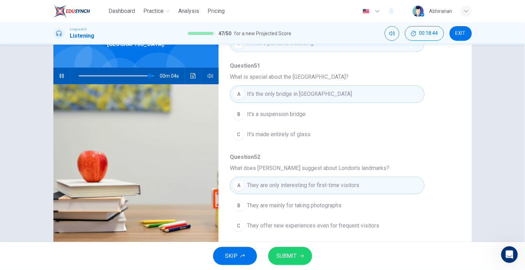
click at [281, 260] on span "SUBMIT" at bounding box center [287, 257] width 20 height 10
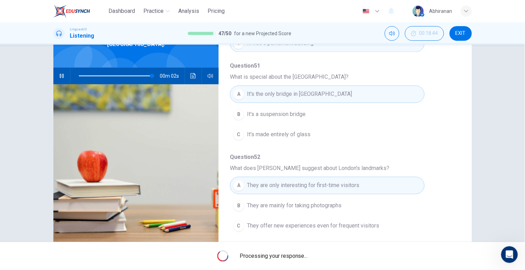
type input "98"
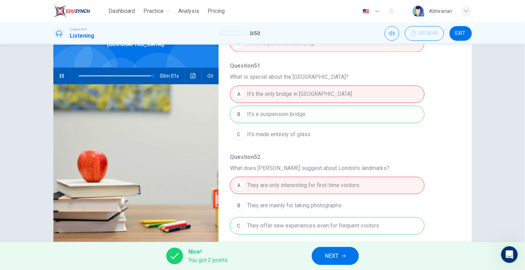
scroll to position [0, 0]
